Goal: Information Seeking & Learning: Understand process/instructions

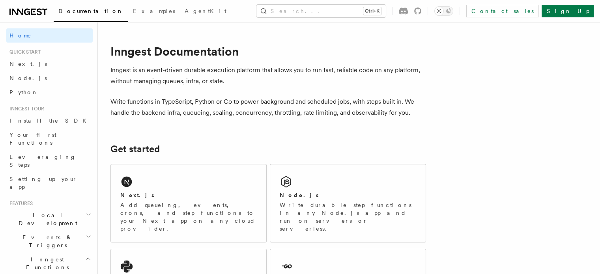
click at [27, 85] on link "Node.js" at bounding box center [49, 78] width 86 height 14
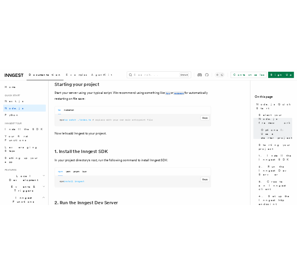
scroll to position [383, 0]
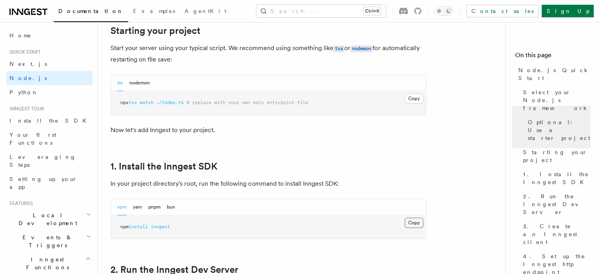
click at [419, 219] on button "Copy Copied" at bounding box center [414, 223] width 19 height 10
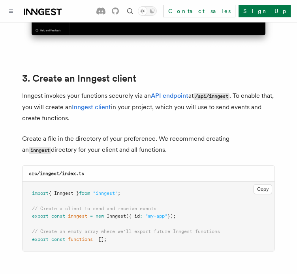
scroll to position [986, 0]
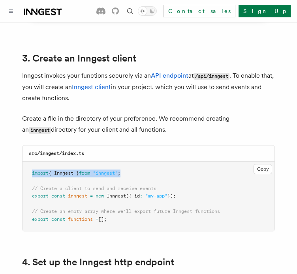
drag, startPoint x: 146, startPoint y: 159, endPoint x: 26, endPoint y: 159, distance: 119.5
click at [26, 162] on pre "import { Inngest } from "inngest" ; // Create a client to send and receive even…" at bounding box center [148, 197] width 252 height 70
copy span "import { Inngest } from "inngest" ;"
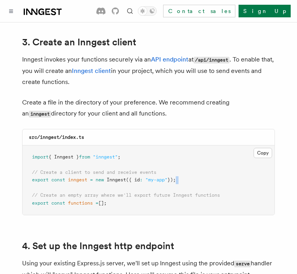
drag, startPoint x: 190, startPoint y: 170, endPoint x: 18, endPoint y: 175, distance: 171.7
click at [189, 171] on pre "import { Inngest } from "inngest" ; // Create a client to send and receive even…" at bounding box center [148, 181] width 252 height 70
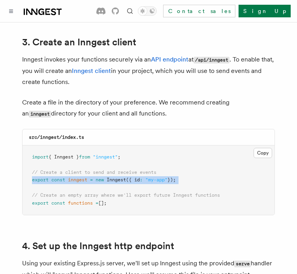
drag, startPoint x: 189, startPoint y: 171, endPoint x: 31, endPoint y: 167, distance: 157.8
click at [31, 167] on pre "import { Inngest } from "inngest" ; // Create a client to send and receive even…" at bounding box center [148, 181] width 252 height 70
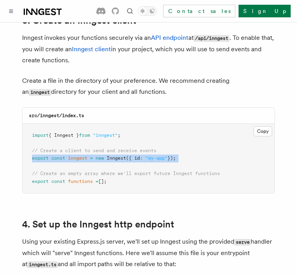
scroll to position [1024, 0]
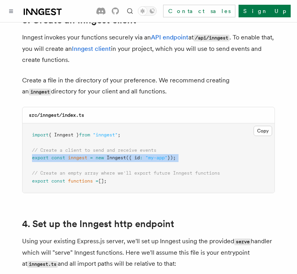
drag, startPoint x: 113, startPoint y: 172, endPoint x: 23, endPoint y: 170, distance: 90.0
click at [23, 170] on pre "import { Inngest } from "inngest" ; // Create a client to send and receive even…" at bounding box center [148, 158] width 252 height 70
copy span "export const functions = [];"
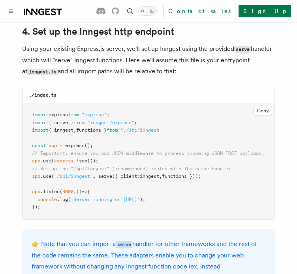
scroll to position [1228, 0]
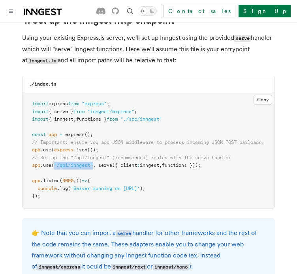
drag, startPoint x: 93, startPoint y: 156, endPoint x: 55, endPoint y: 155, distance: 38.3
click at [55, 163] on span ""/api/inngest"" at bounding box center [73, 166] width 39 height 6
copy span ""/api/inngest""
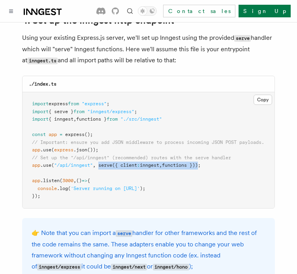
drag, startPoint x: 100, startPoint y: 156, endPoint x: 204, endPoint y: 156, distance: 103.8
click at [200, 163] on span "app .use ( "/api/inngest" , serve ({ client : inngest , functions }));" at bounding box center [116, 166] width 168 height 6
copy span "serve ({ client : inngest , functions })"
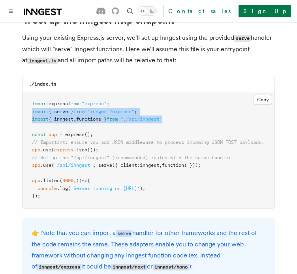
drag, startPoint x: 177, startPoint y: 108, endPoint x: 23, endPoint y: 102, distance: 154.3
click at [23, 102] on pre "import express from "express" ; import { serve } from "inngest/express" ; impor…" at bounding box center [148, 150] width 252 height 116
copy code "import { serve } from "inngest/express" ; import { inngest , functions } from "…"
